Goal: Check status: Check status

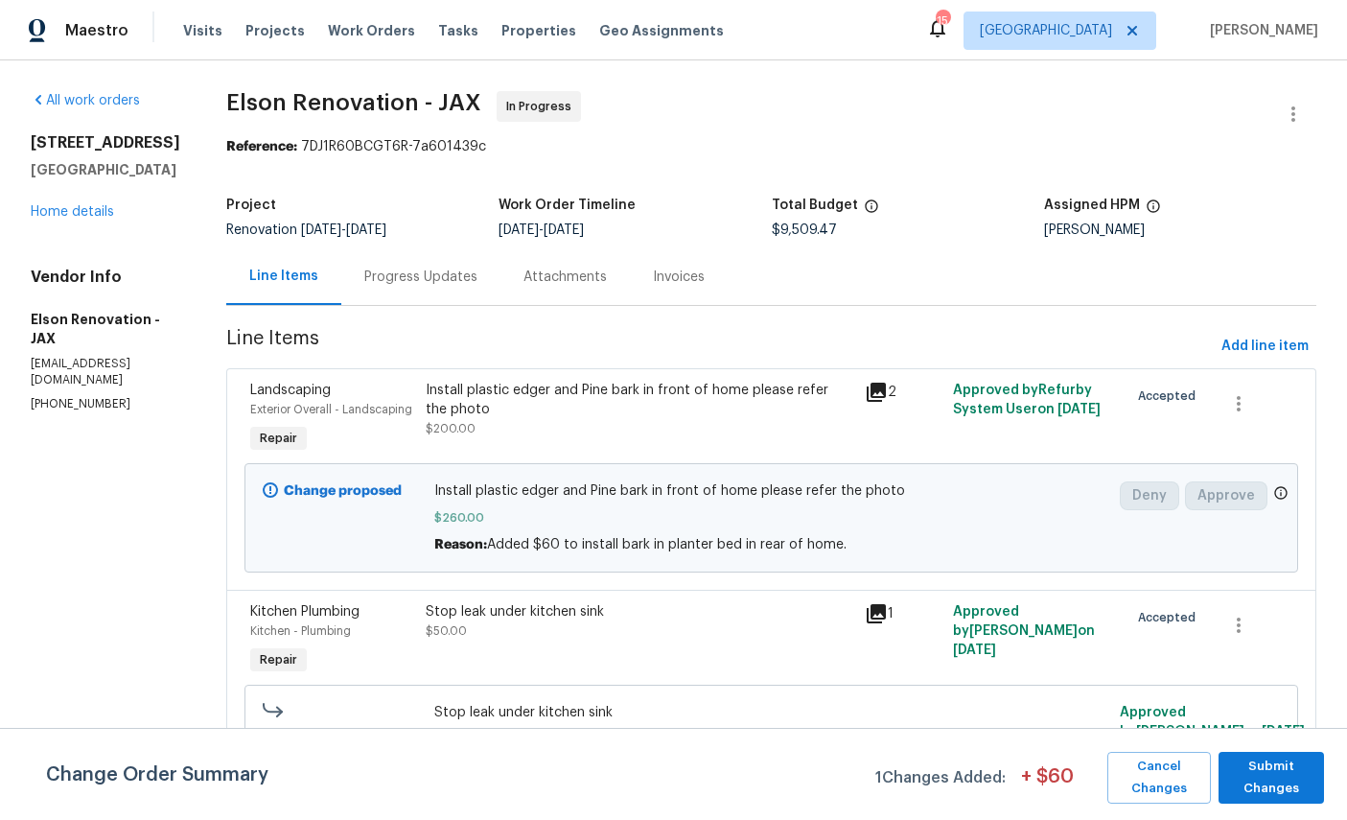
click at [75, 219] on link "Home details" at bounding box center [72, 211] width 83 height 13
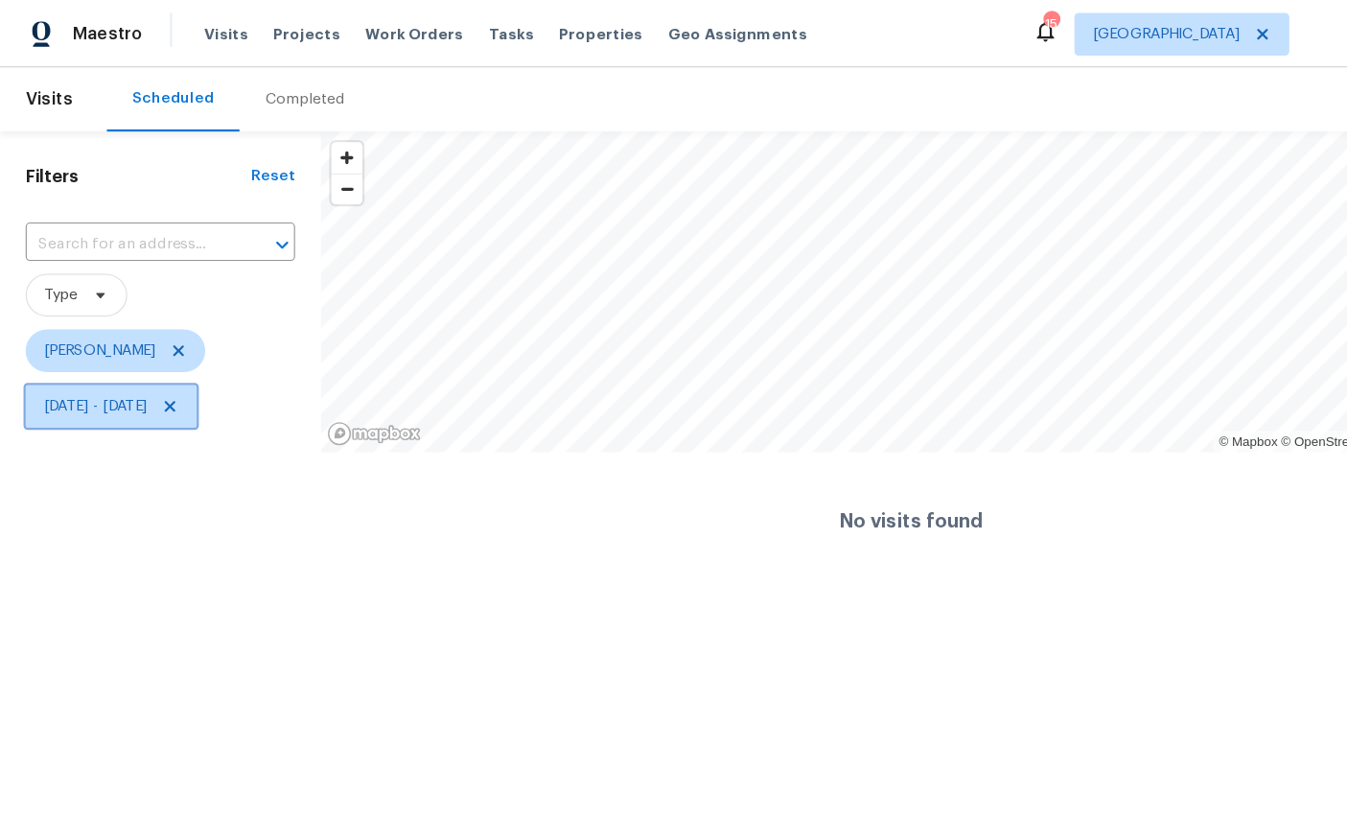
click at [176, 356] on span "[DATE] - [DATE]" at bounding box center [99, 364] width 153 height 38
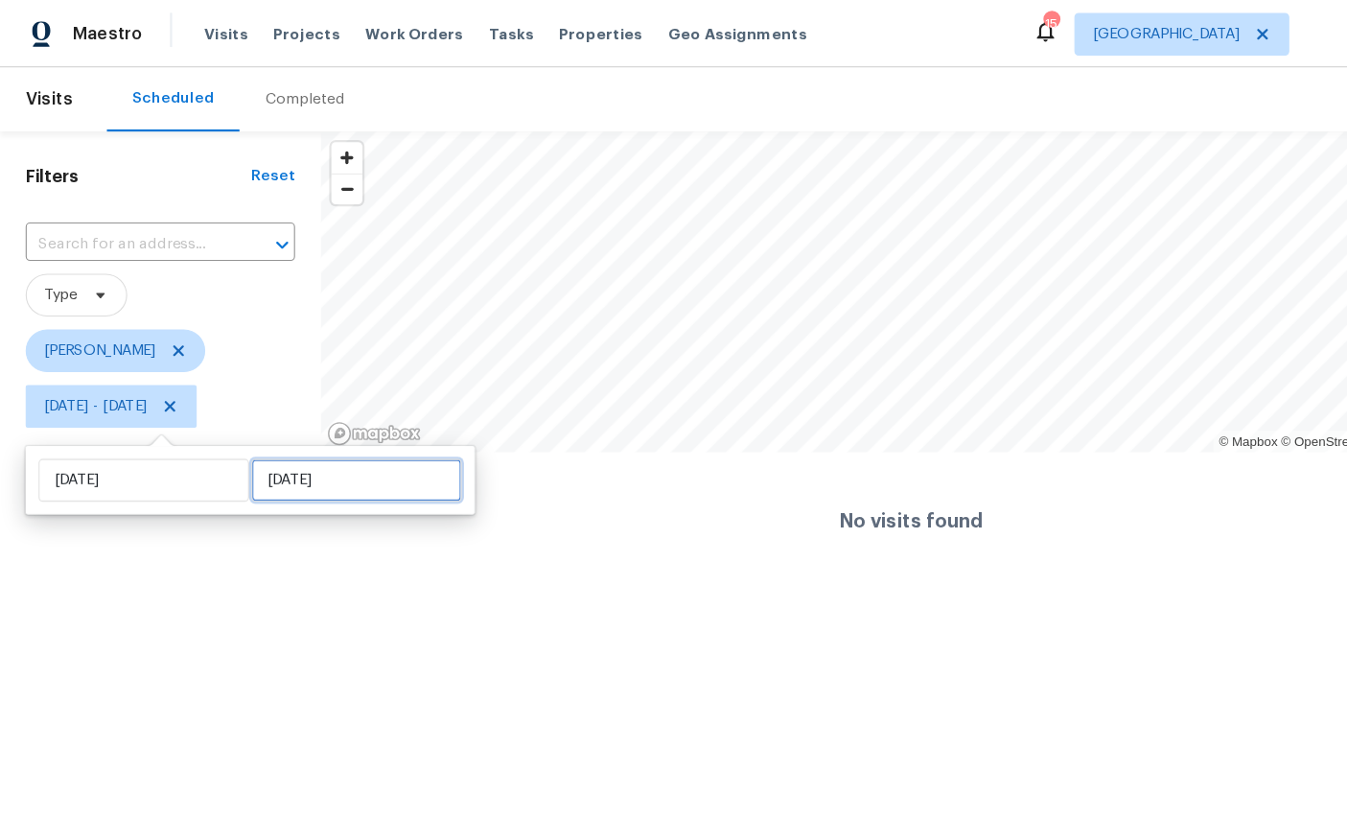
click at [297, 430] on input "Mon, Aug 25" at bounding box center [319, 430] width 189 height 38
select select "7"
select select "2025"
select select "8"
select select "2025"
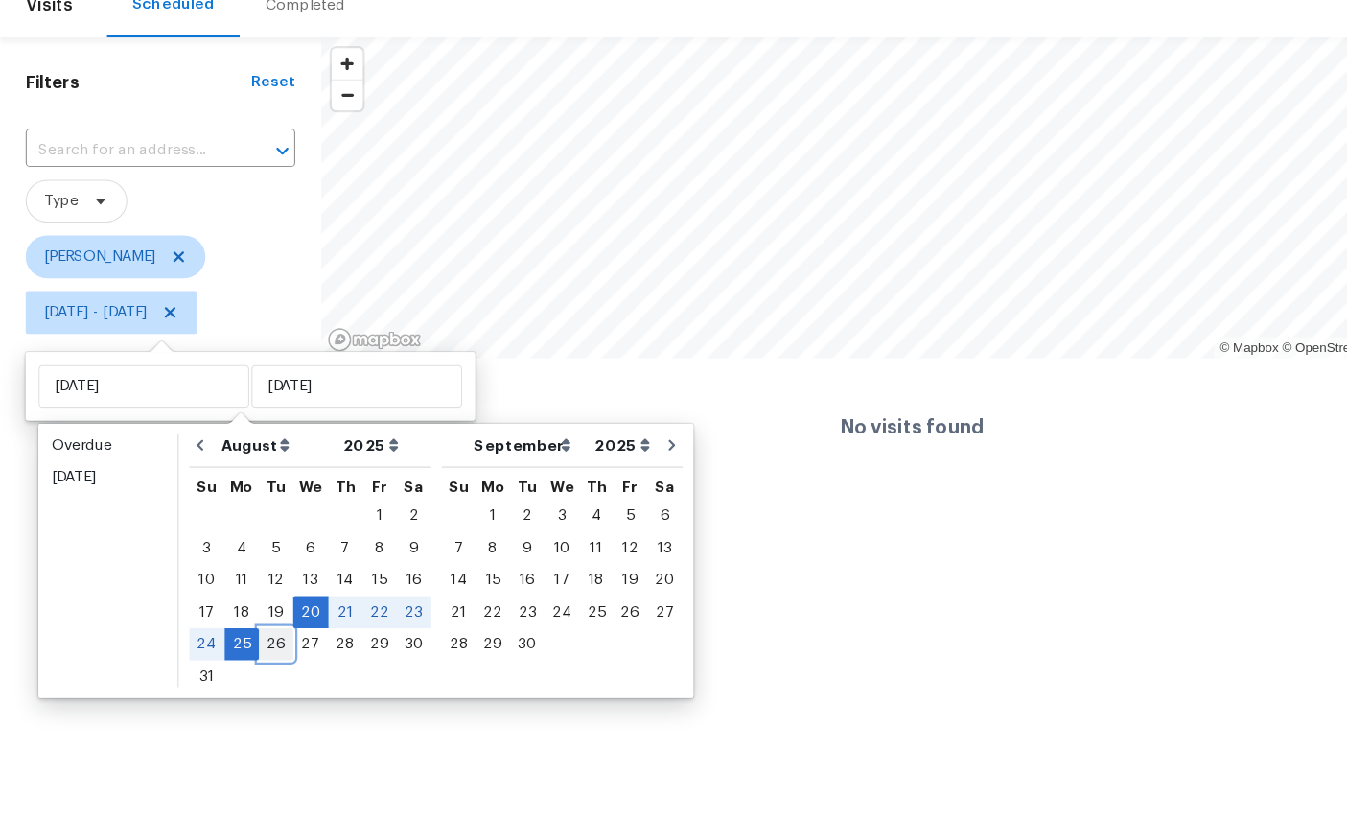
click at [253, 648] on div "26" at bounding box center [247, 661] width 31 height 27
type input "Tue, Aug 26"
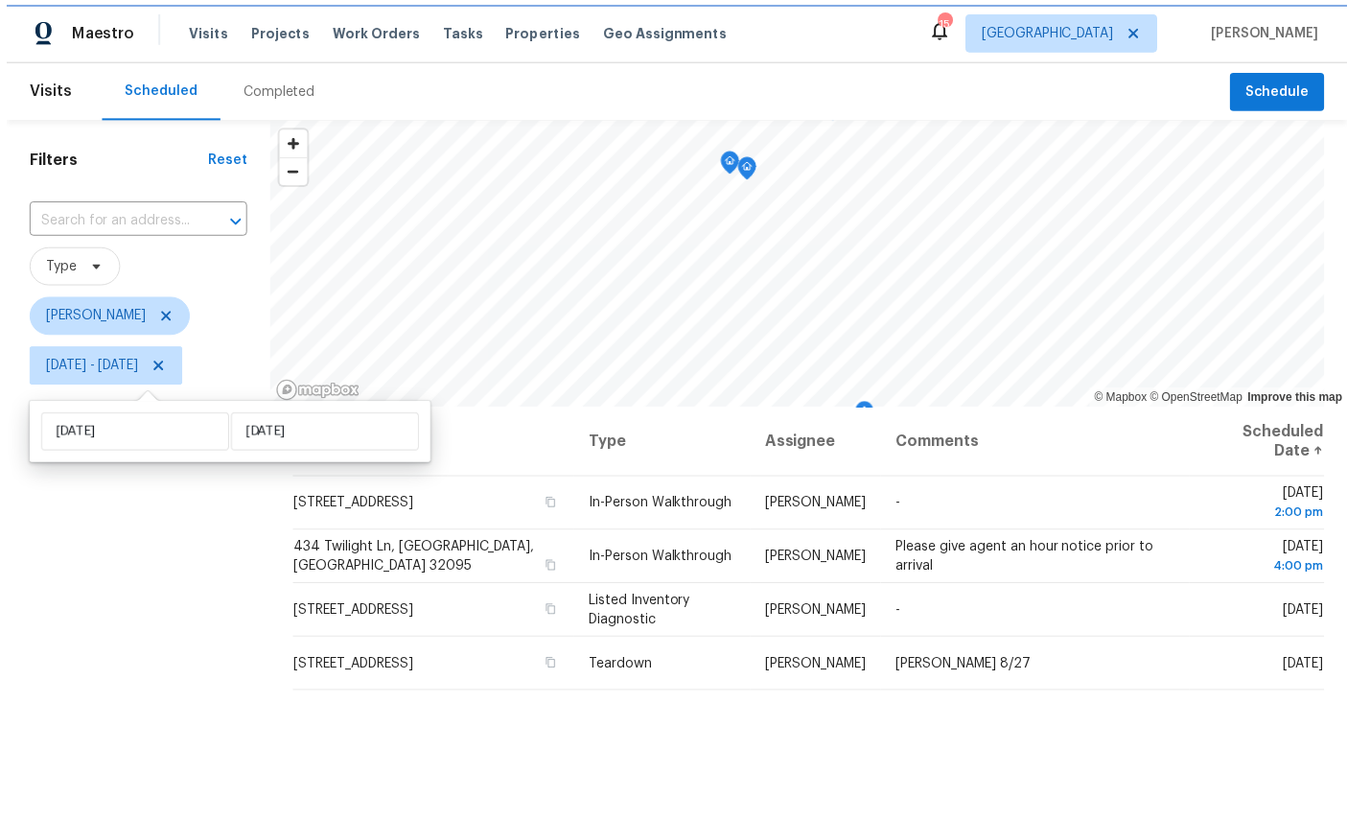
scroll to position [17, 0]
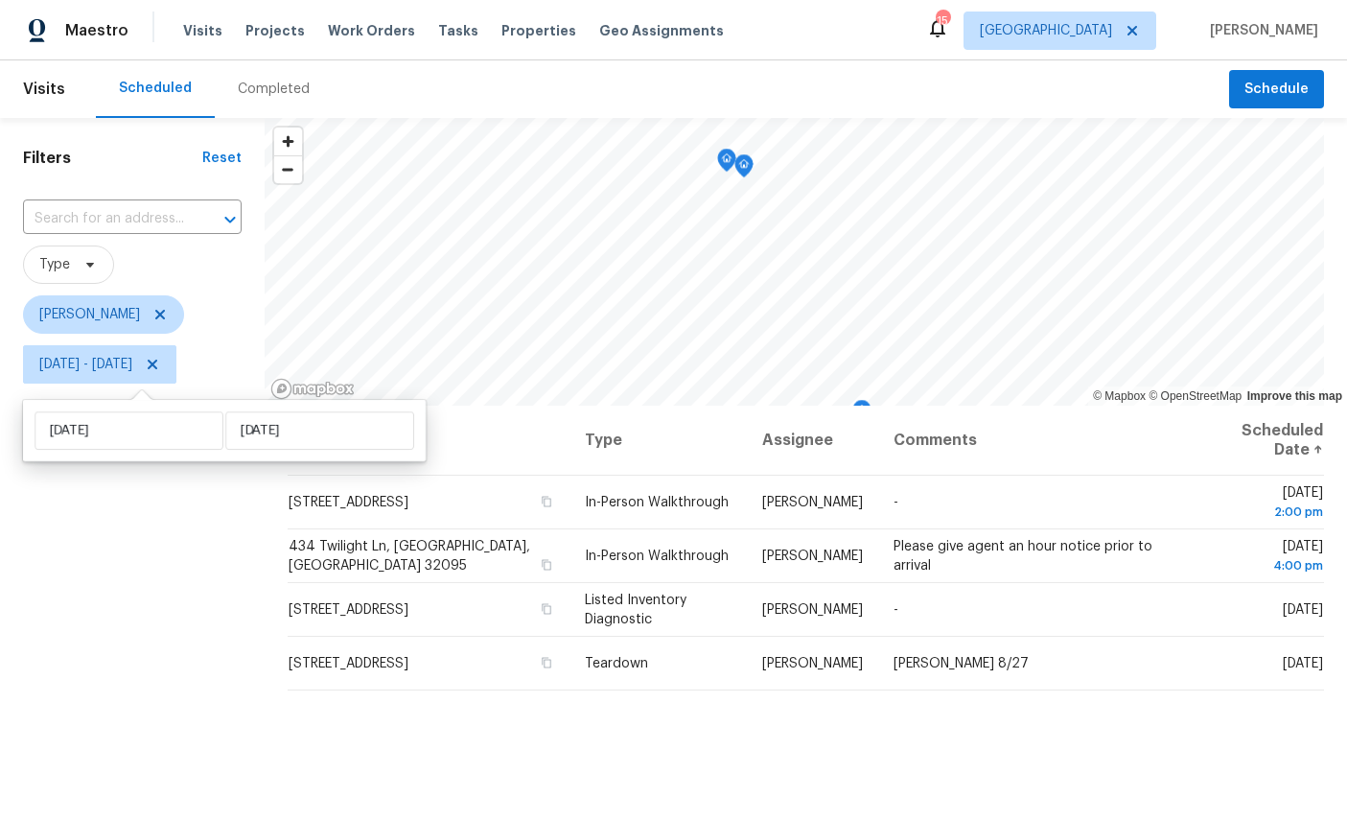
click at [158, 647] on div "Filters Reset ​ Type William Sparks Wed, Aug 20 - Tue, Aug 26" at bounding box center [132, 589] width 265 height 943
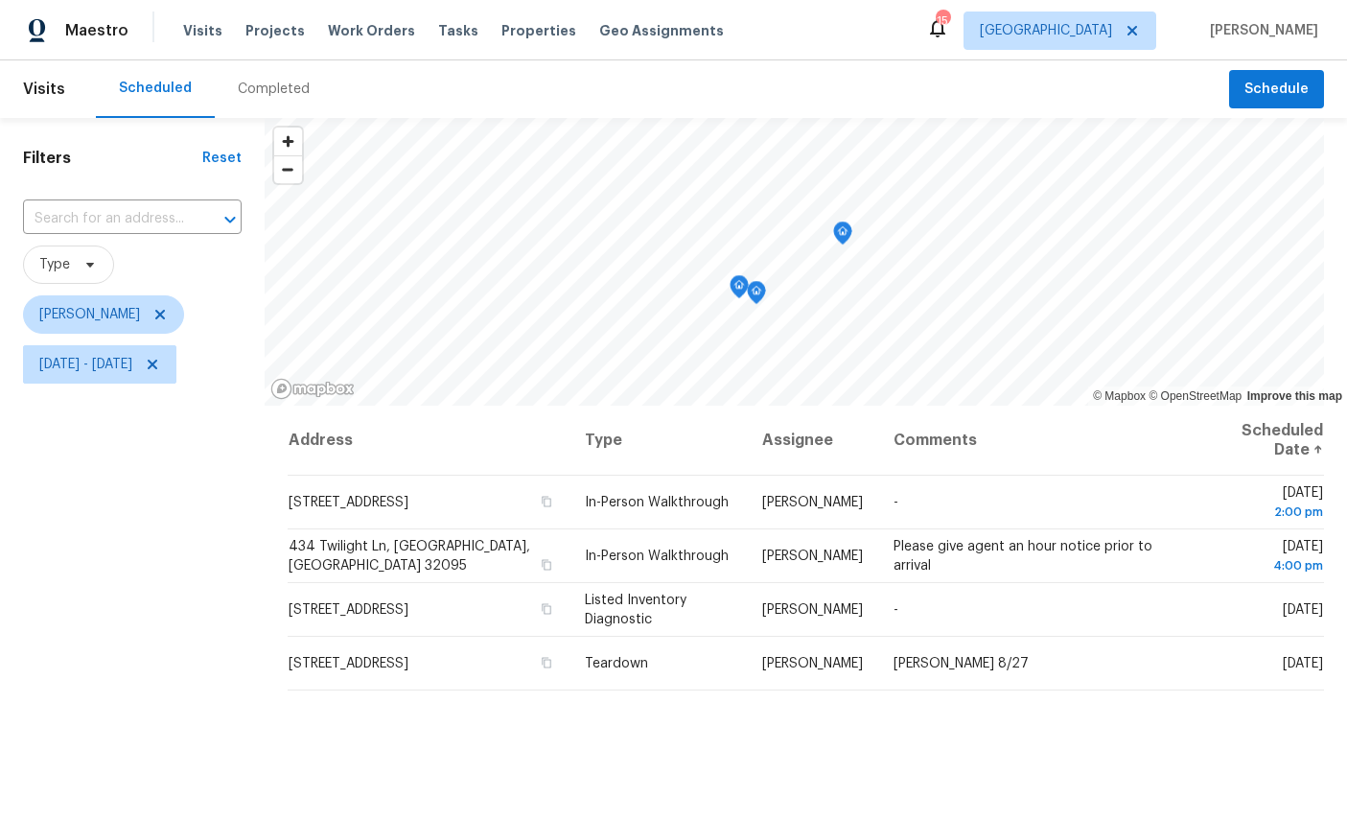
click at [851, 222] on icon "Map marker" at bounding box center [842, 233] width 17 height 22
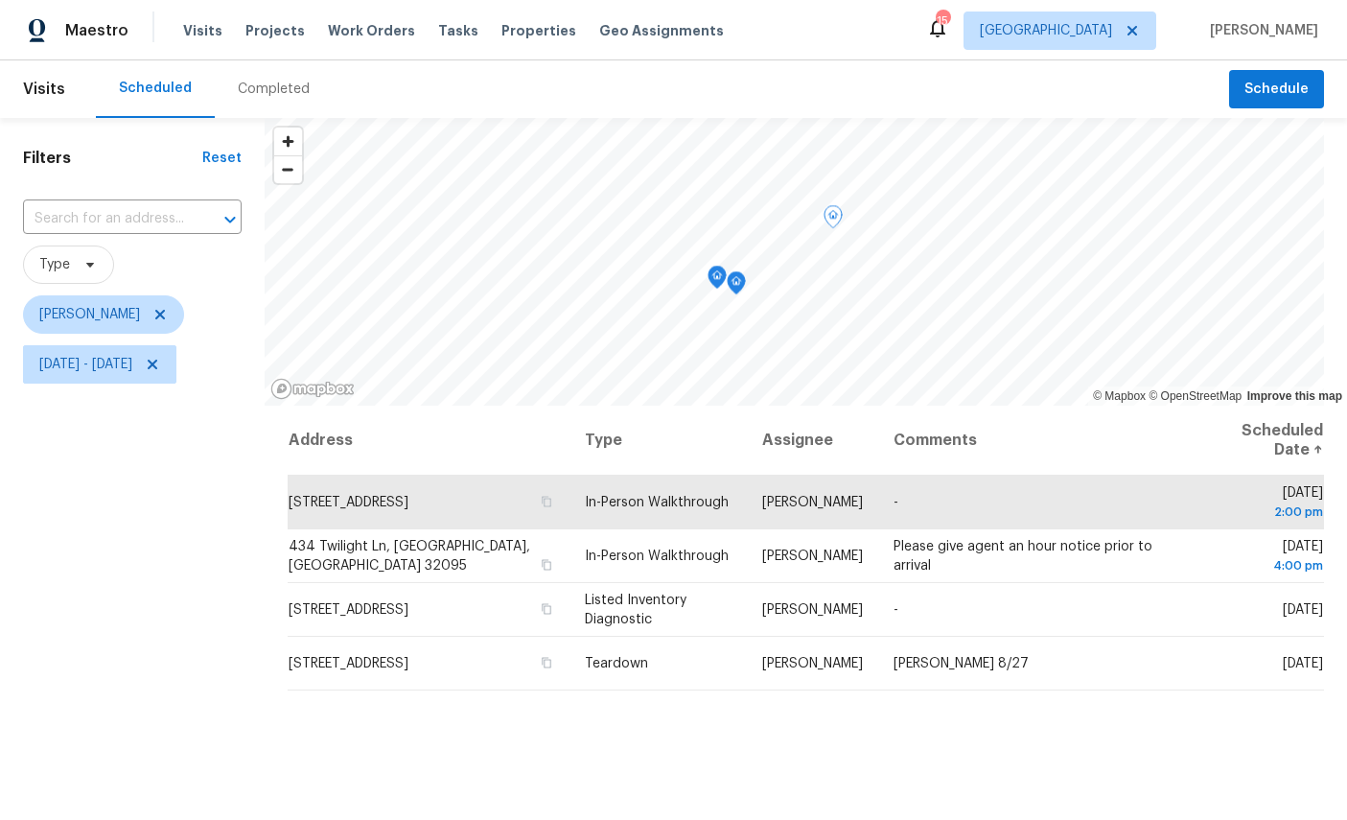
click at [726, 266] on icon "Map marker" at bounding box center [716, 277] width 17 height 22
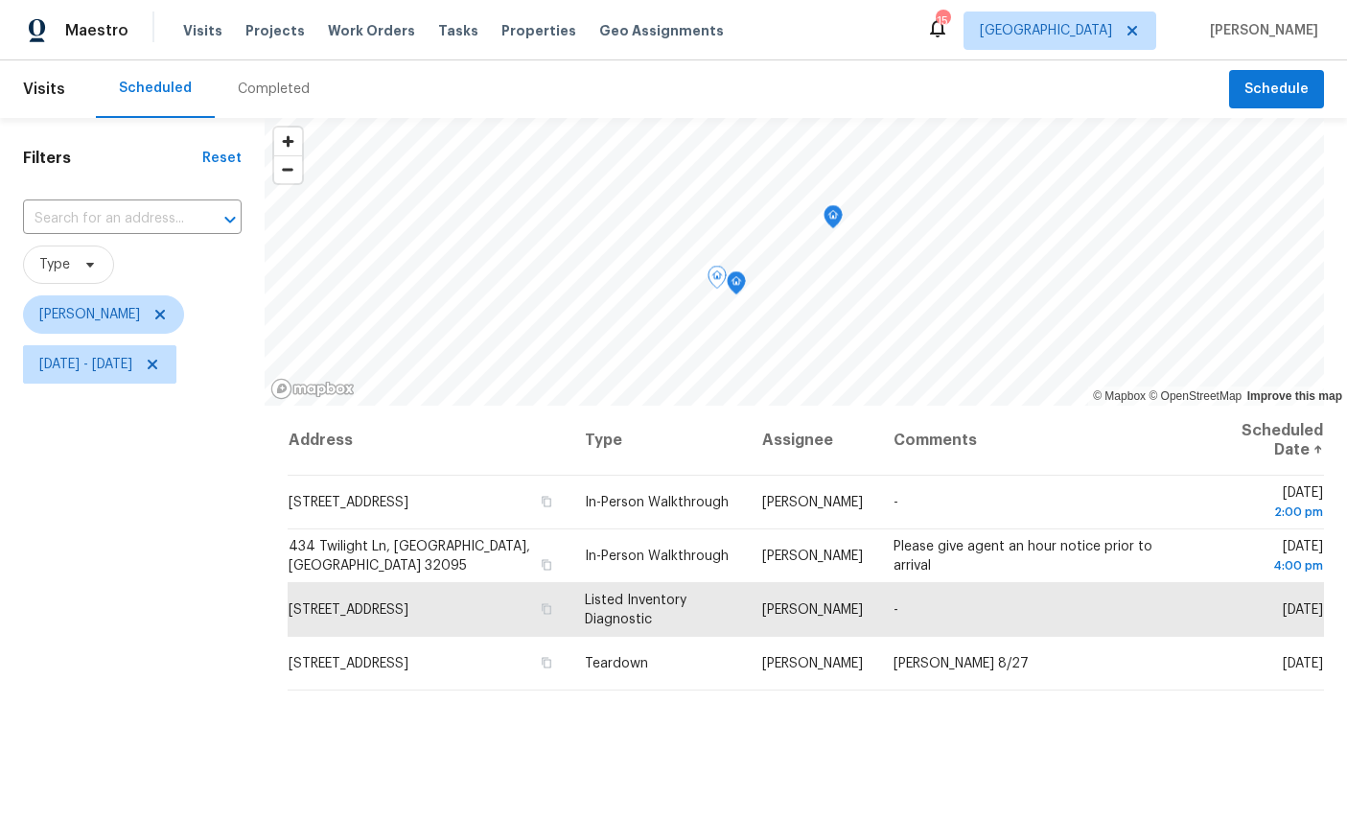
click at [746, 272] on icon "Map marker" at bounding box center [736, 283] width 19 height 24
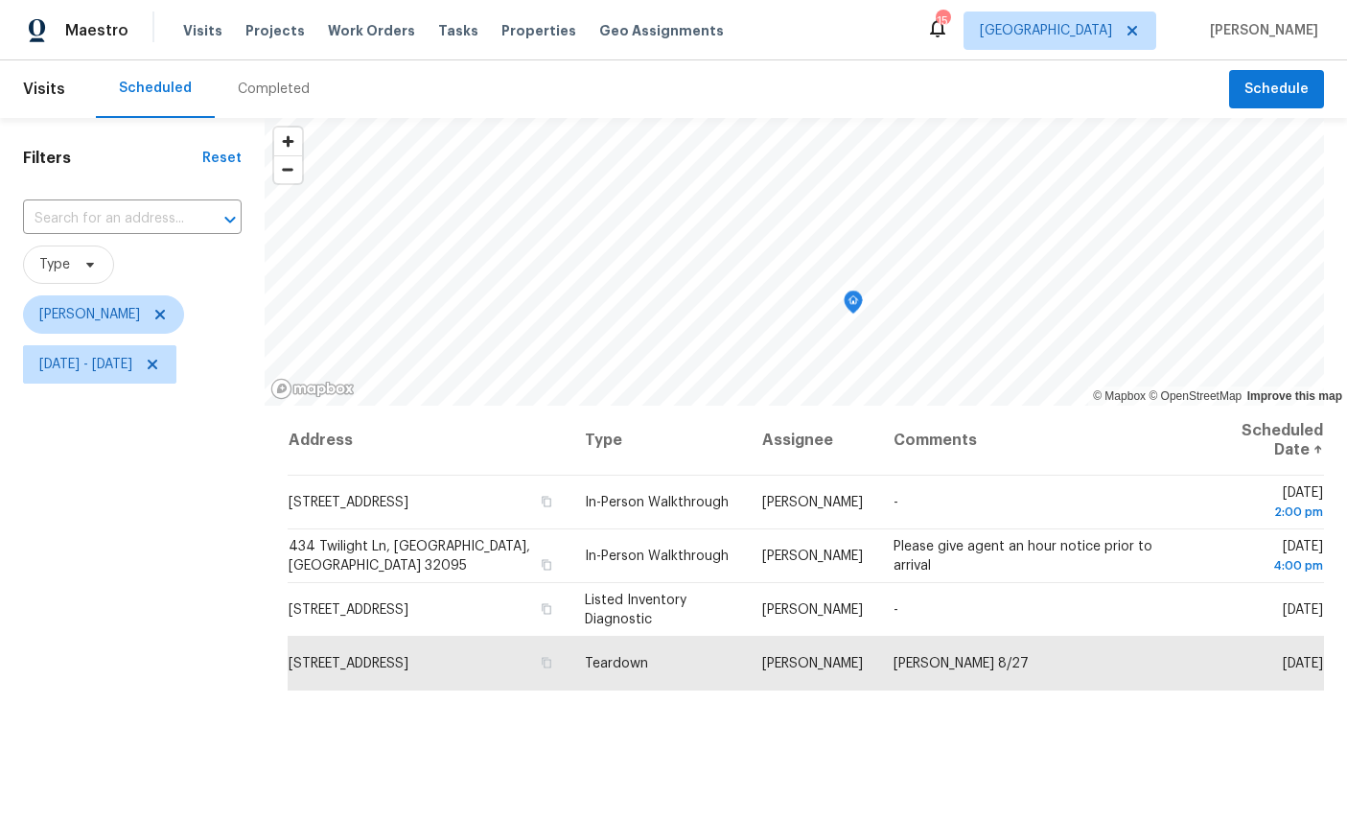
click at [862, 291] on icon "Map marker" at bounding box center [852, 302] width 17 height 22
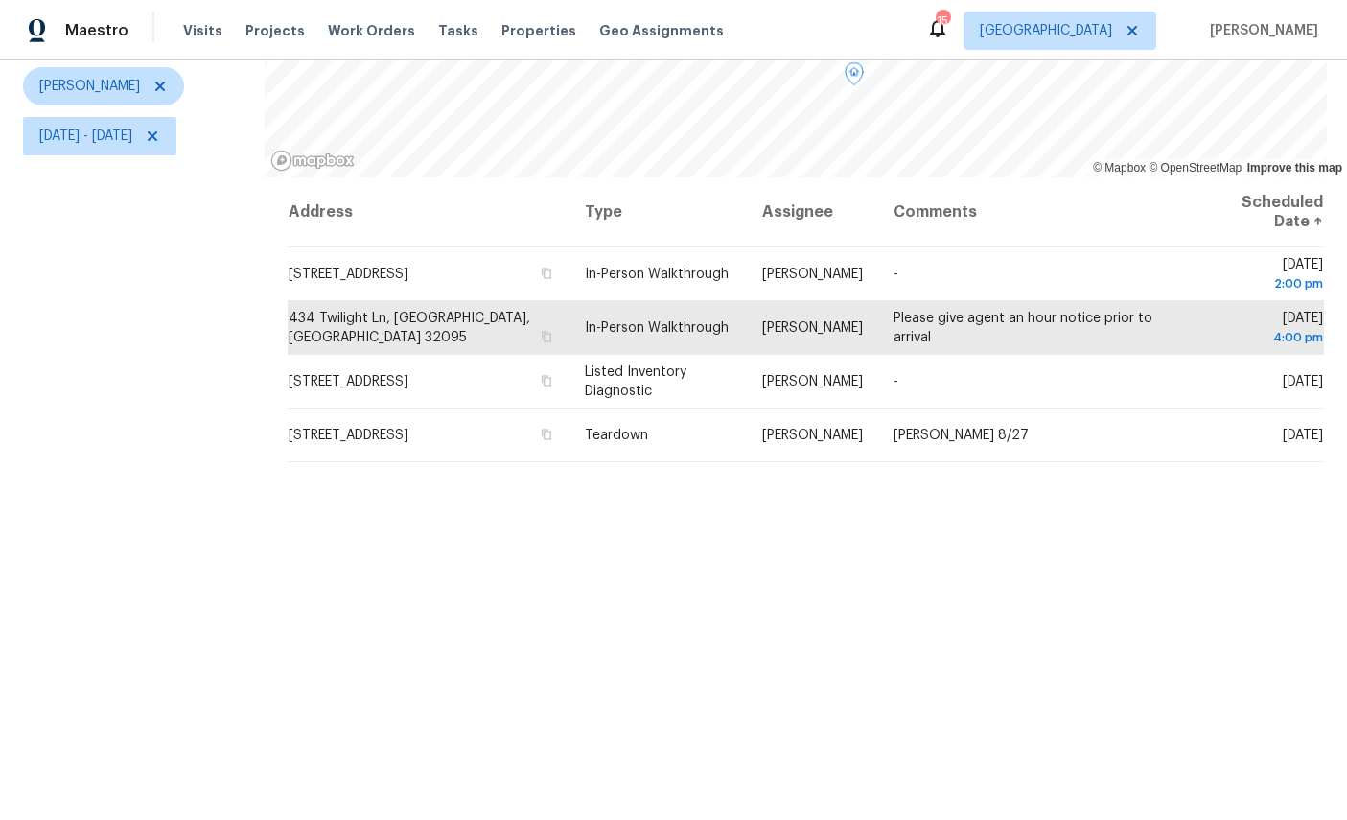
scroll to position [227, 0]
